Goal: Information Seeking & Learning: Learn about a topic

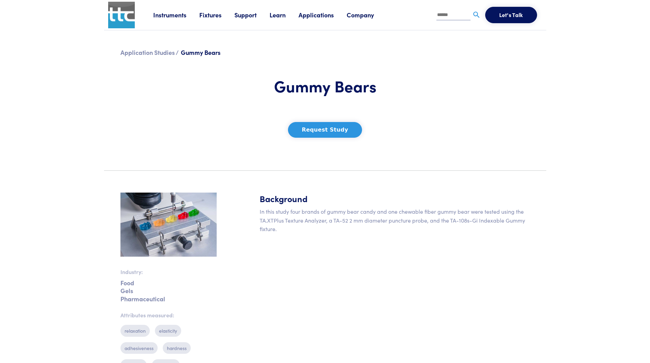
click at [168, 18] on link "Instruments" at bounding box center [176, 15] width 46 height 9
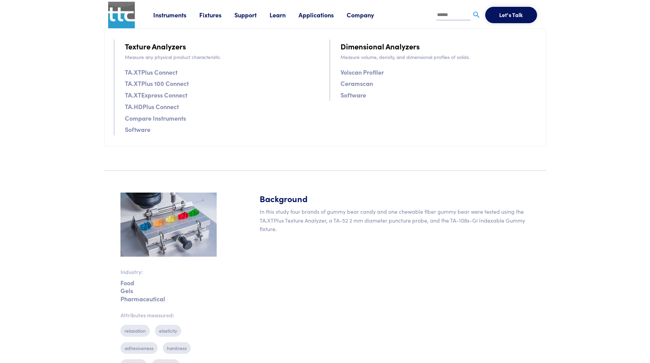
click at [156, 105] on link "TA.HDPlus Connect" at bounding box center [152, 107] width 54 height 10
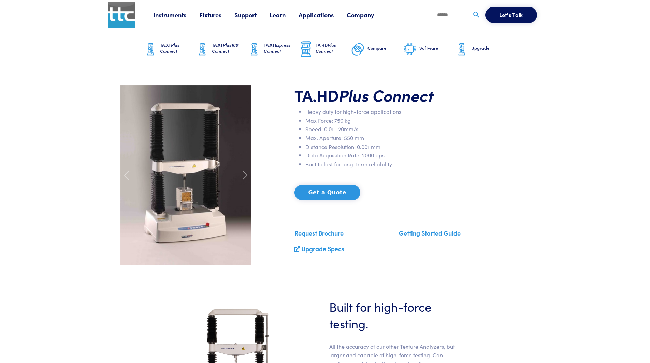
click at [166, 50] on span "Plus Connect" at bounding box center [169, 48] width 19 height 13
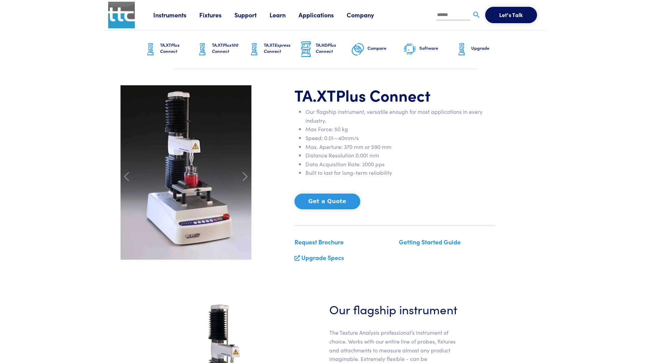
click at [524, 196] on div "TA.XT Plus Connect Our flagship instrument, versatile enough for most applicati…" at bounding box center [324, 176] width 417 height 183
